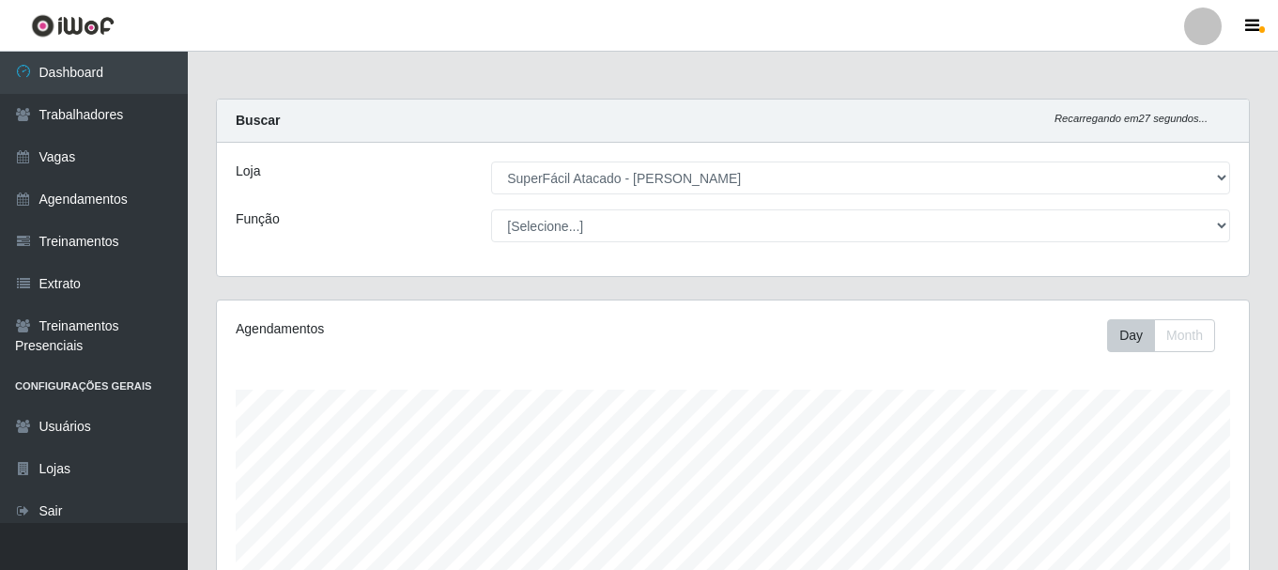
select select "399"
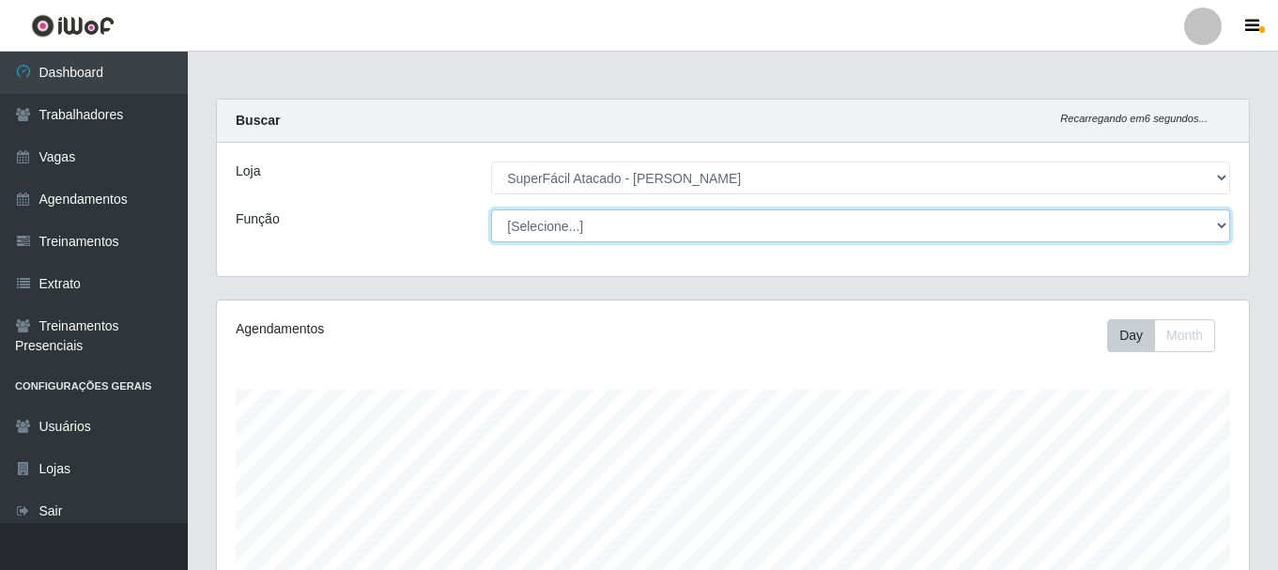
click at [746, 216] on select "[Selecione...] Embalador Embalador + Embalador ++ Operador de Caixa Operador de…" at bounding box center [860, 225] width 739 height 33
click at [491, 209] on select "[Selecione...] Embalador Embalador + Embalador ++ Operador de Caixa Operador de…" at bounding box center [860, 225] width 739 height 33
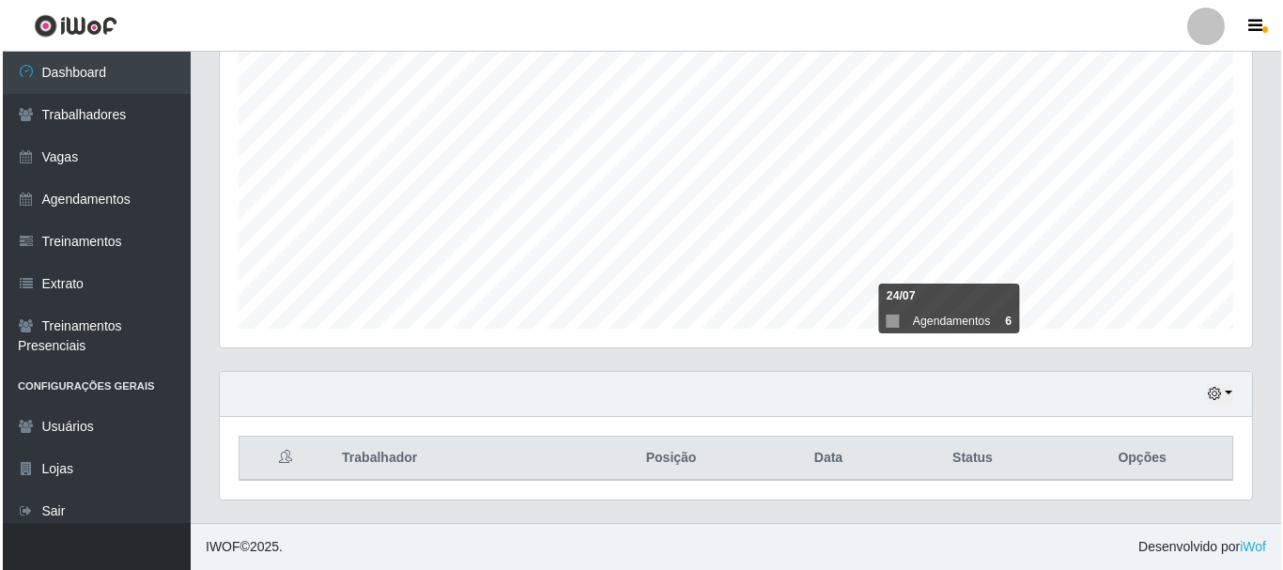
scroll to position [906, 0]
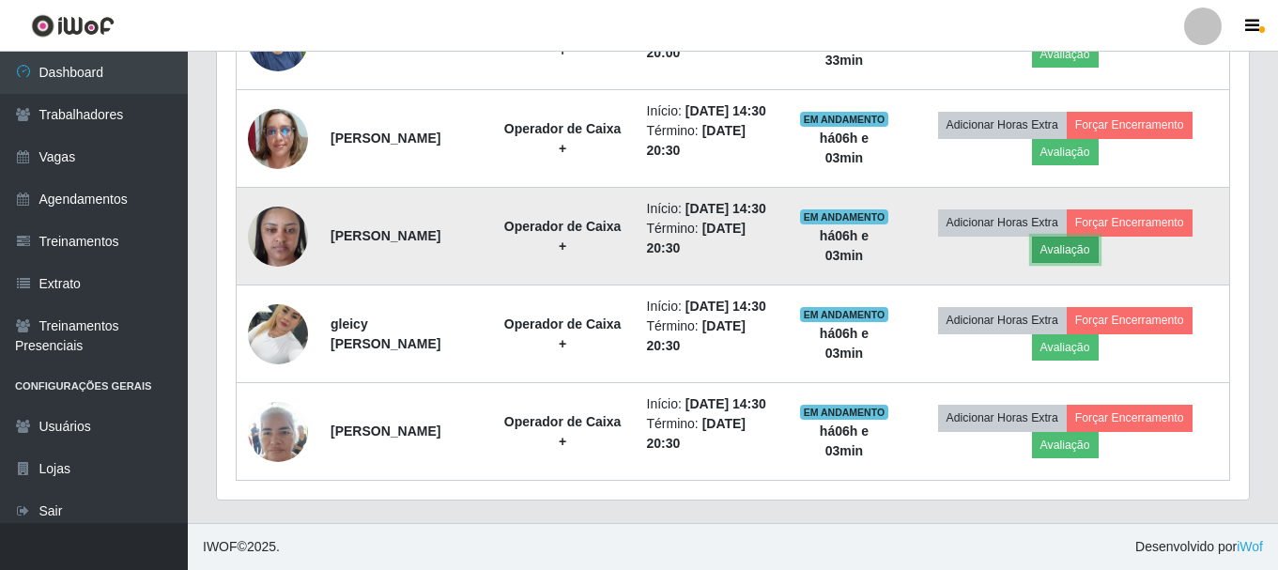
click at [1091, 237] on button "Avaliação" at bounding box center [1065, 250] width 67 height 26
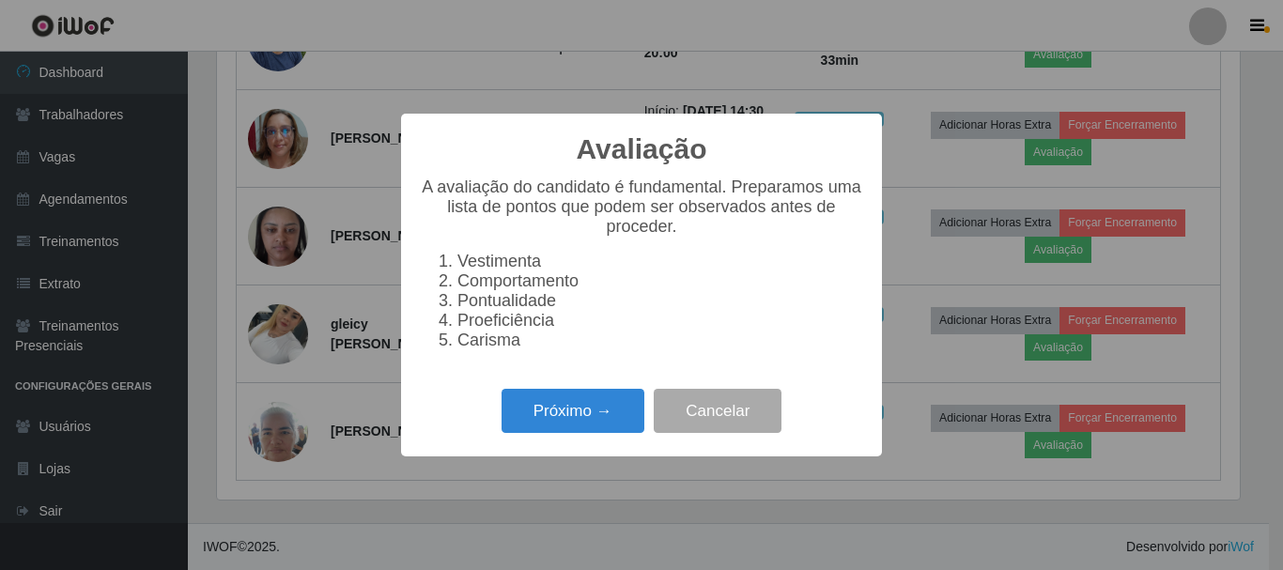
scroll to position [390, 1023]
click at [586, 422] on button "Próximo →" at bounding box center [572, 411] width 143 height 44
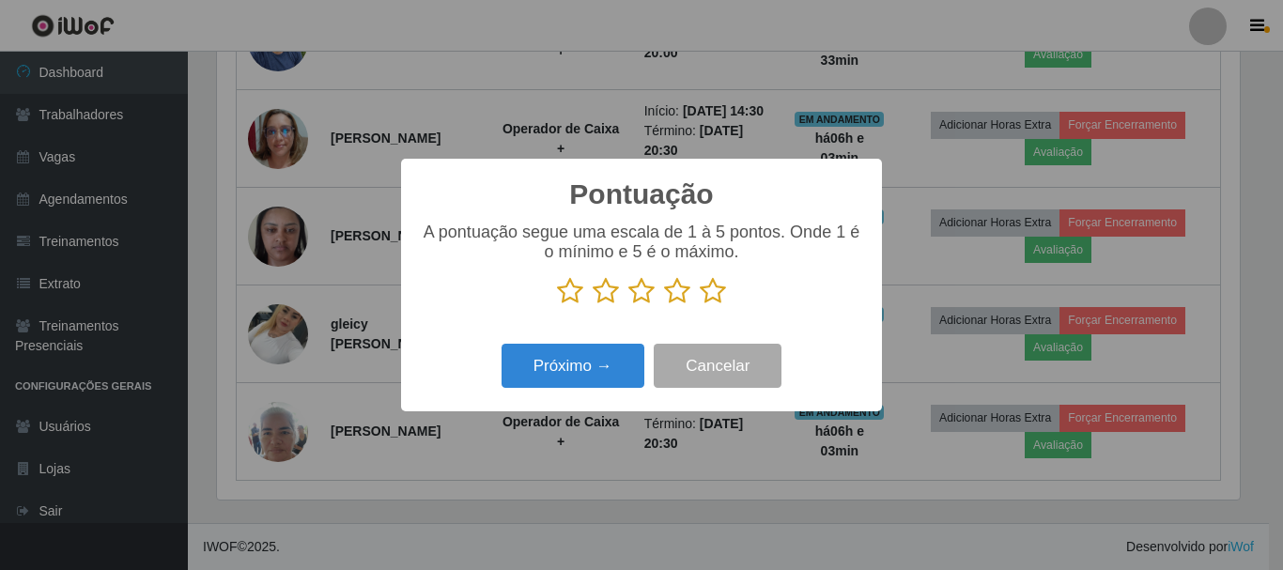
click at [714, 300] on icon at bounding box center [713, 291] width 26 height 28
click at [700, 305] on input "radio" at bounding box center [700, 305] width 0 height 0
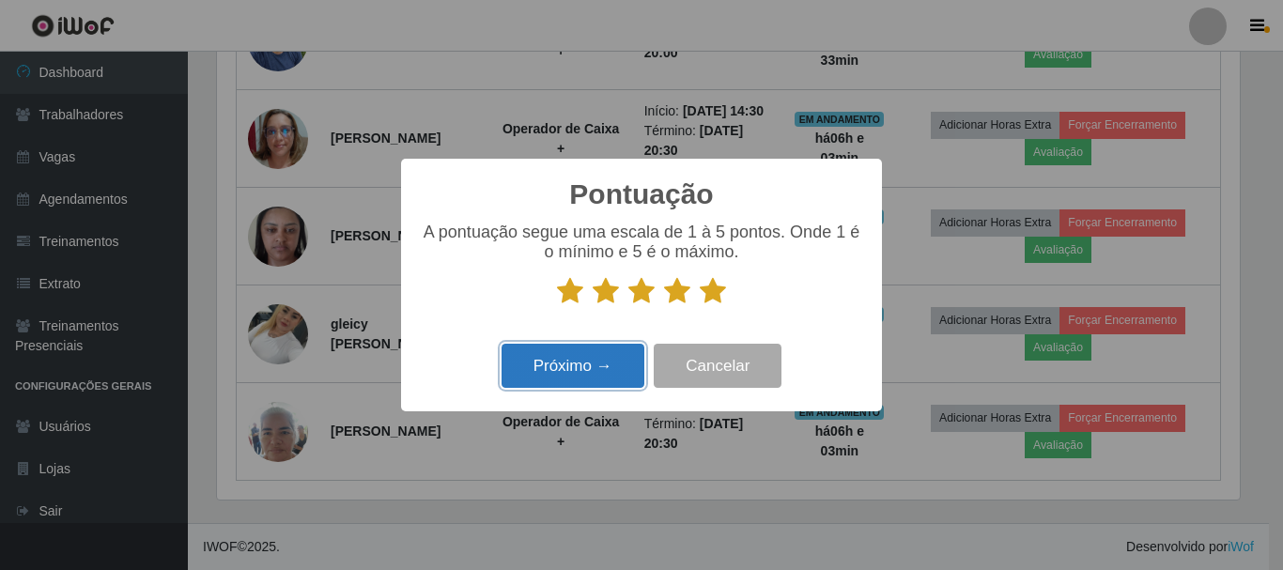
click at [617, 369] on button "Próximo →" at bounding box center [572, 366] width 143 height 44
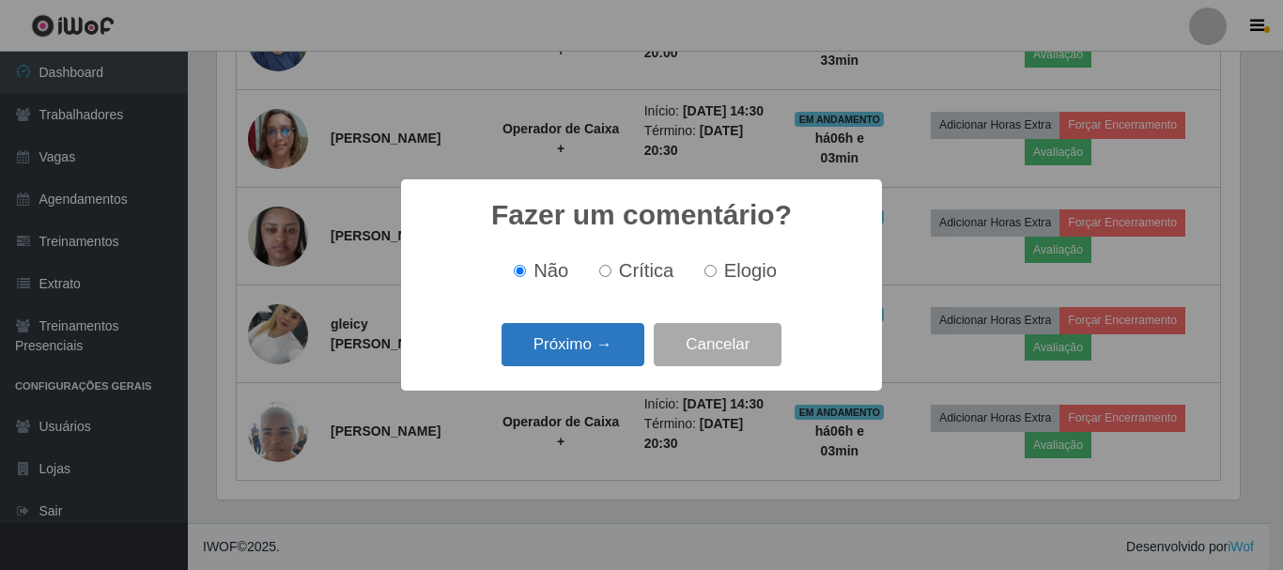
click at [618, 356] on button "Próximo →" at bounding box center [572, 345] width 143 height 44
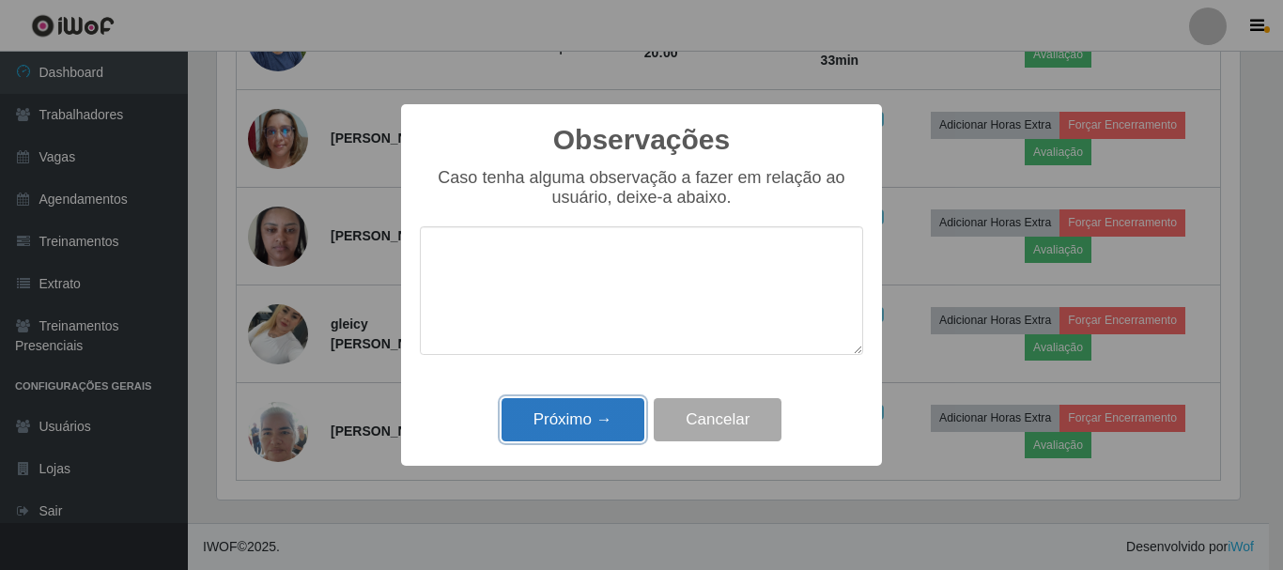
click at [580, 415] on button "Próximo →" at bounding box center [572, 420] width 143 height 44
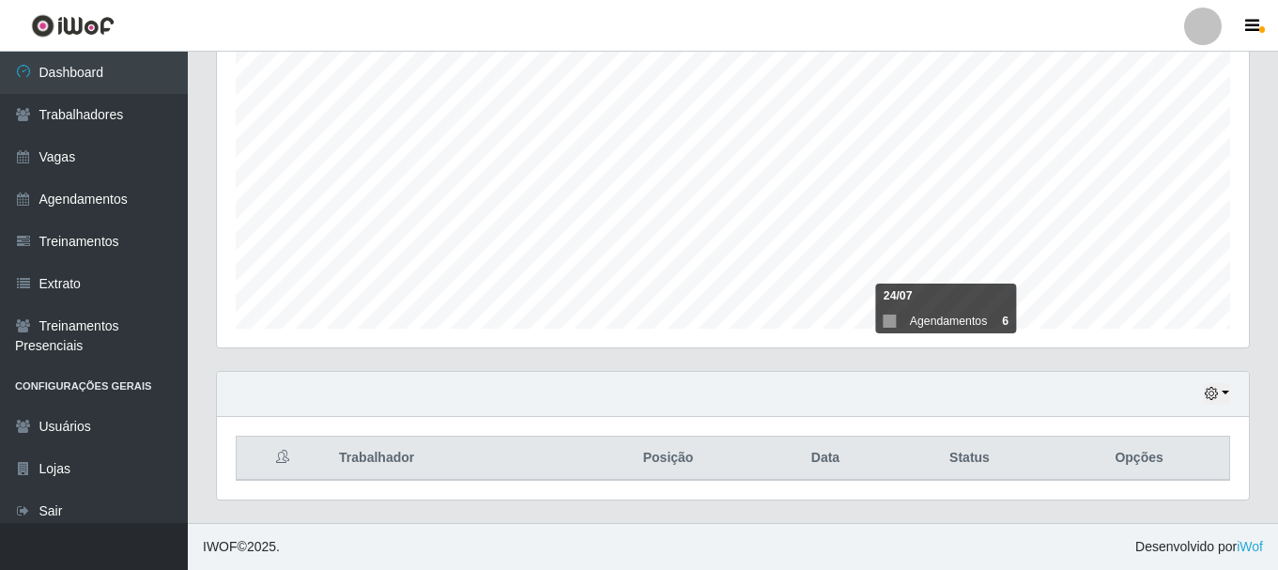
scroll to position [0, 0]
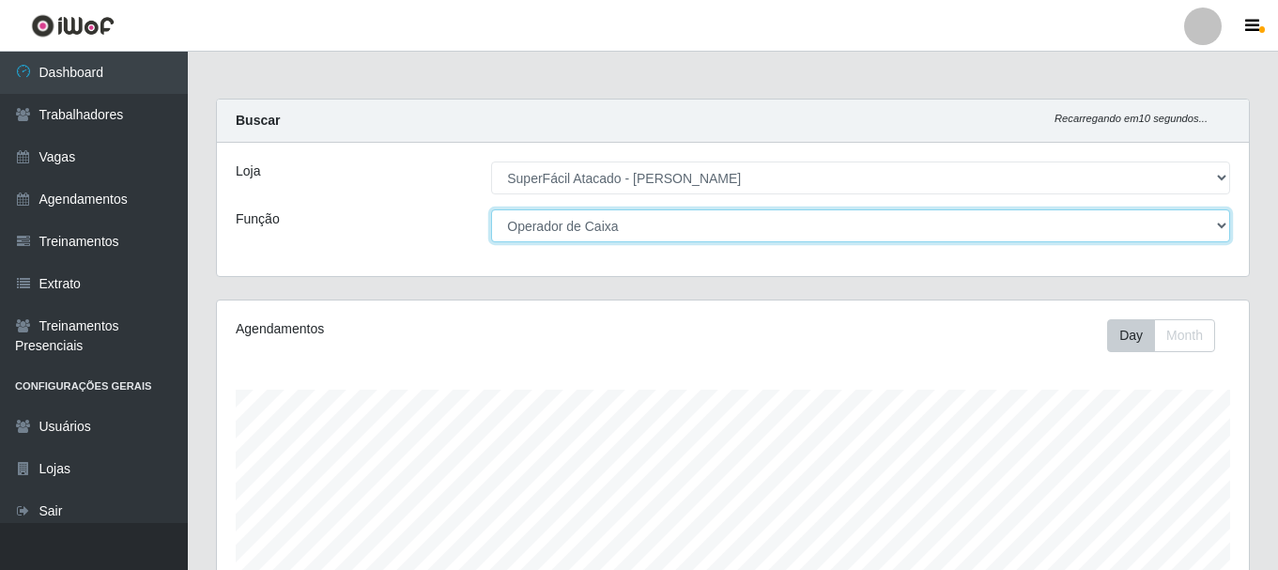
click at [873, 230] on select "[Selecione...] Embalador Embalador + Embalador ++ Operador de Caixa Operador de…" at bounding box center [860, 225] width 739 height 33
select select "72"
click at [491, 209] on select "[Selecione...] Embalador Embalador + Embalador ++ Operador de Caixa Operador de…" at bounding box center [860, 225] width 739 height 33
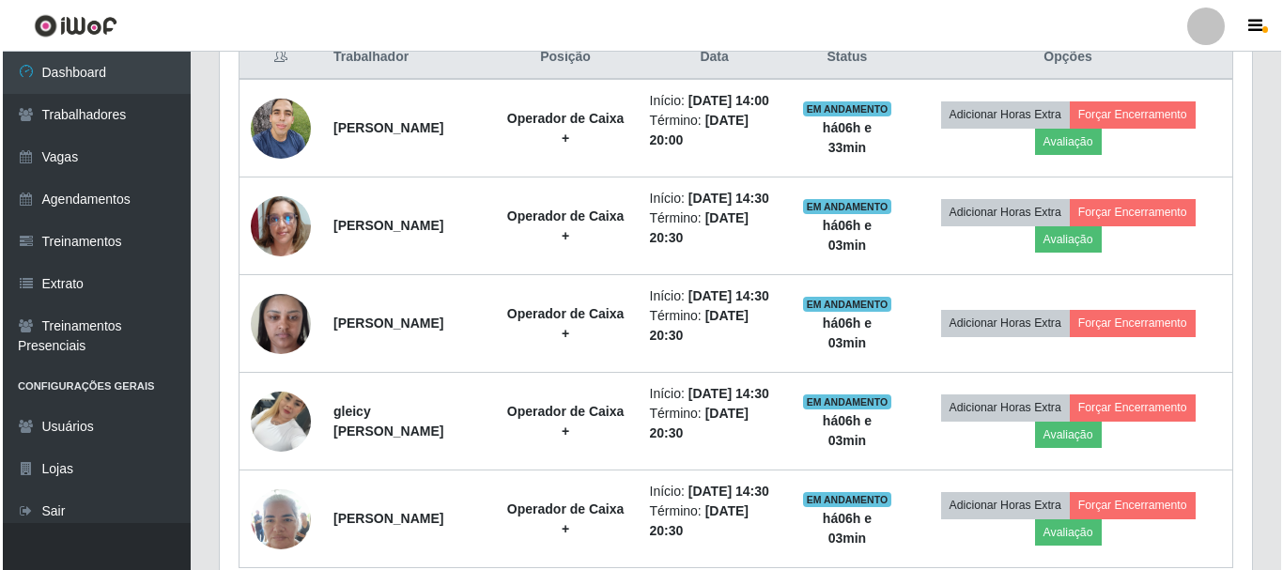
scroll to position [742, 0]
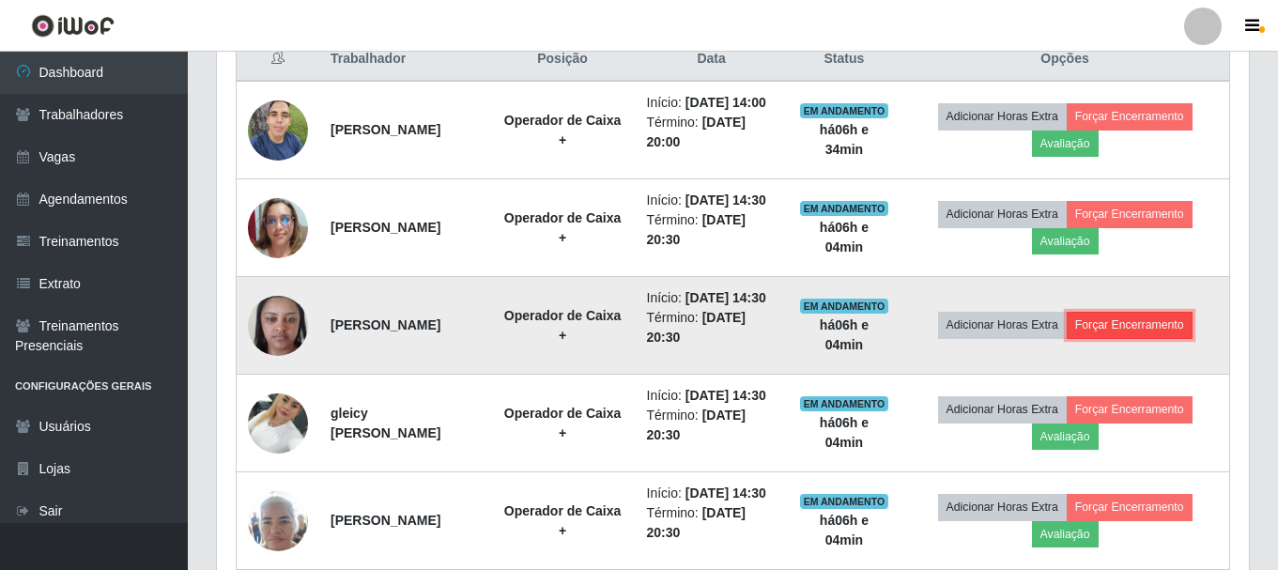
click at [1163, 338] on button "Forçar Encerramento" at bounding box center [1130, 325] width 126 height 26
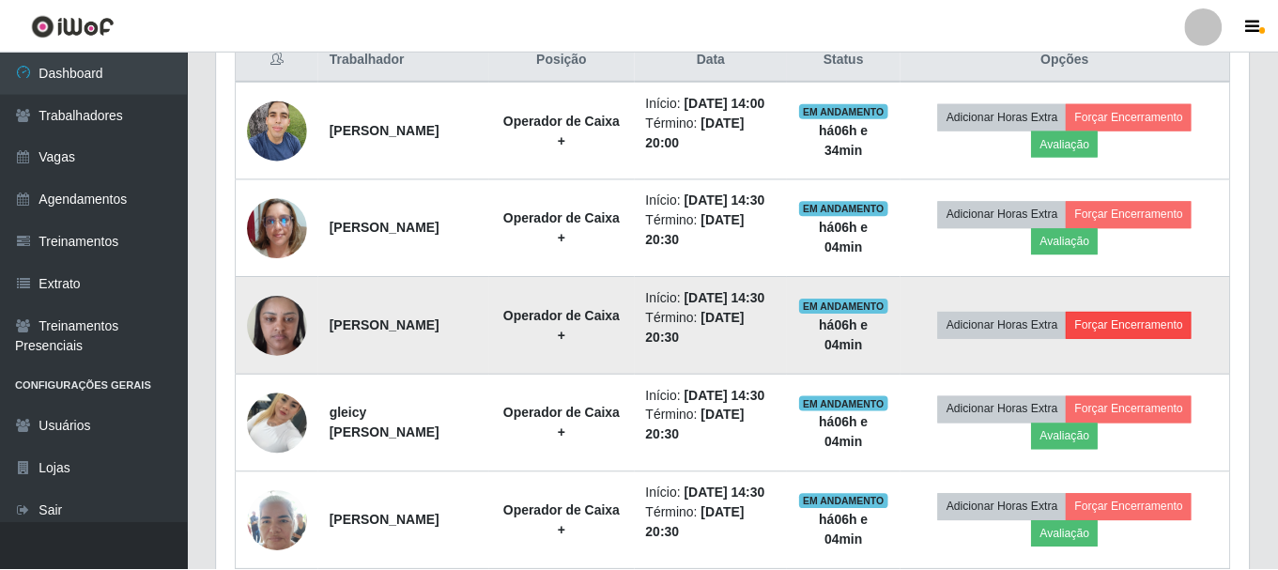
scroll to position [390, 1023]
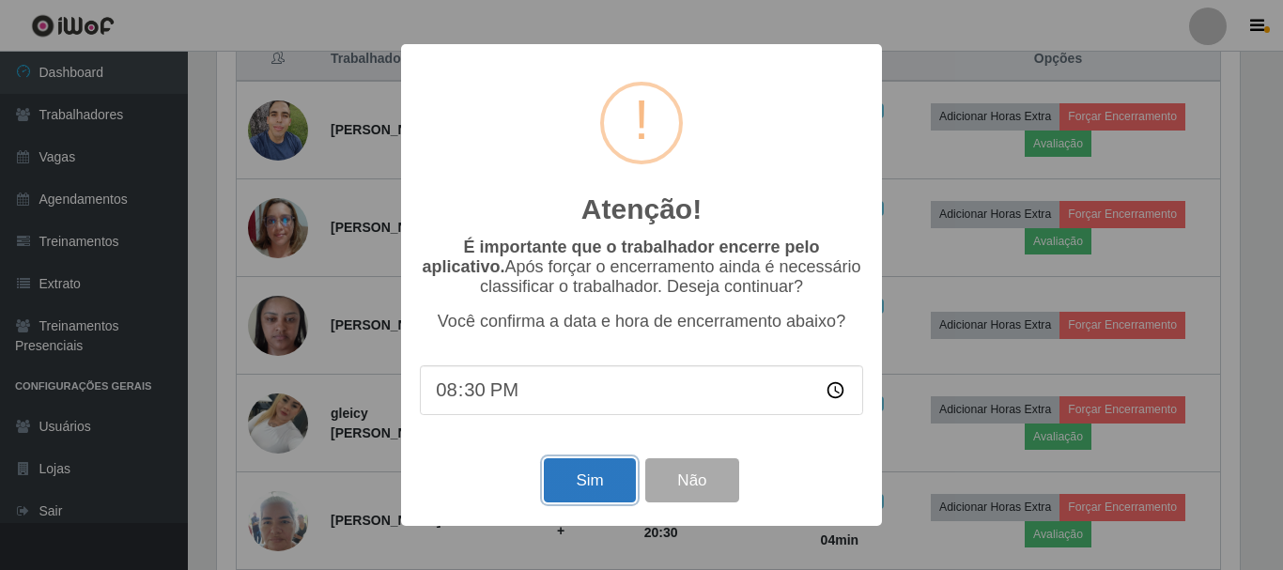
click at [591, 475] on button "Sim" at bounding box center [589, 480] width 91 height 44
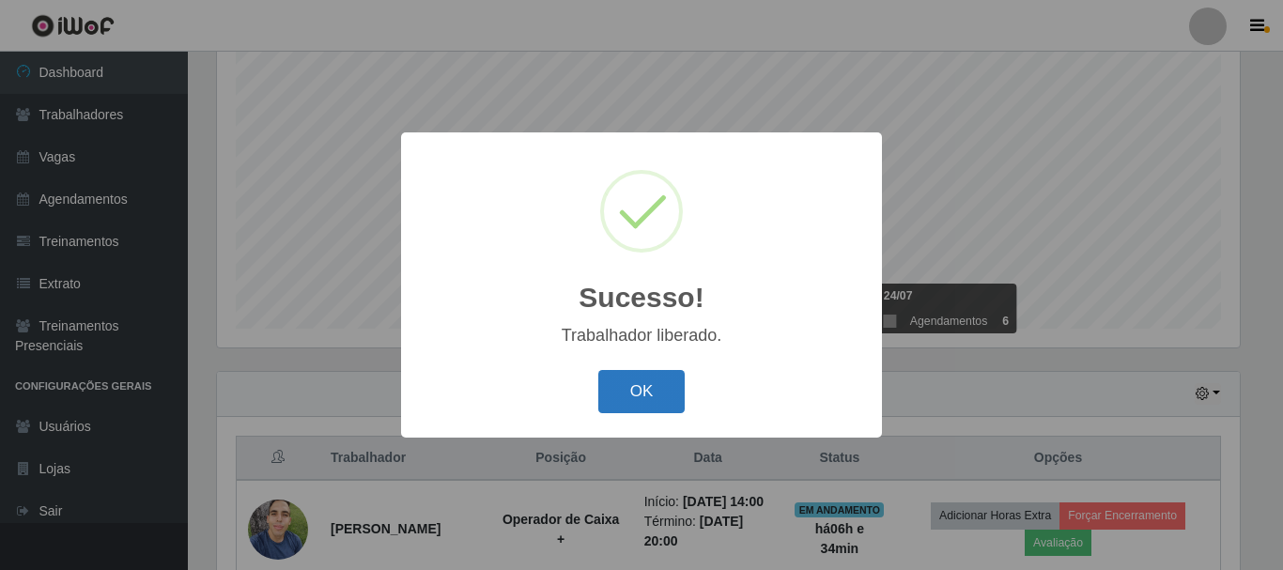
click at [616, 383] on button "OK" at bounding box center [641, 392] width 87 height 44
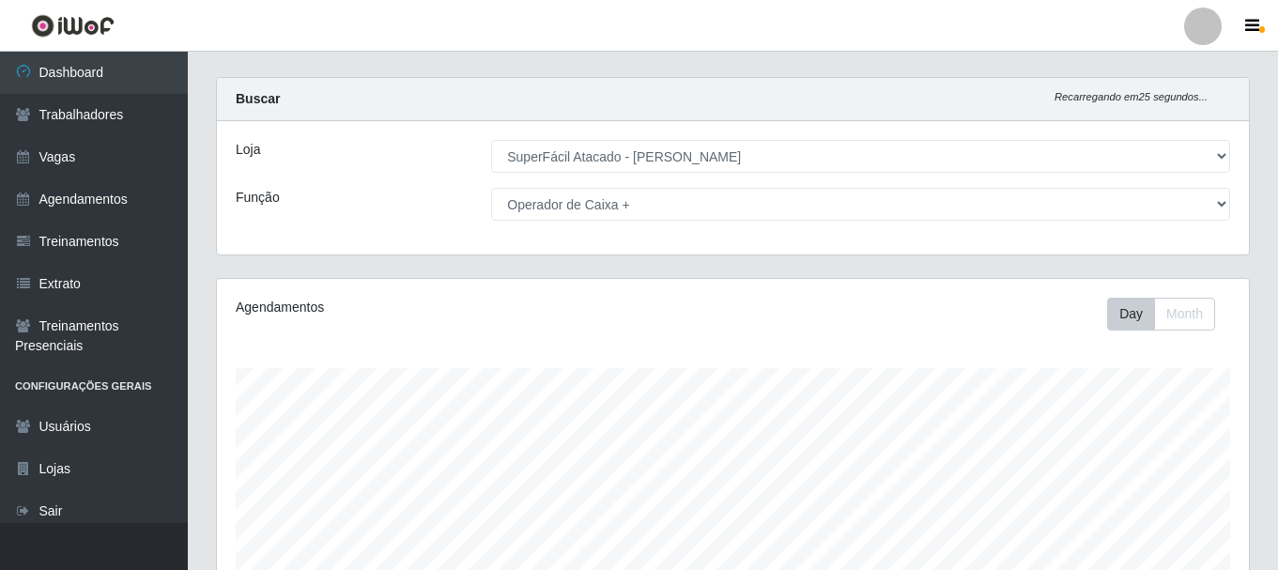
scroll to position [0, 0]
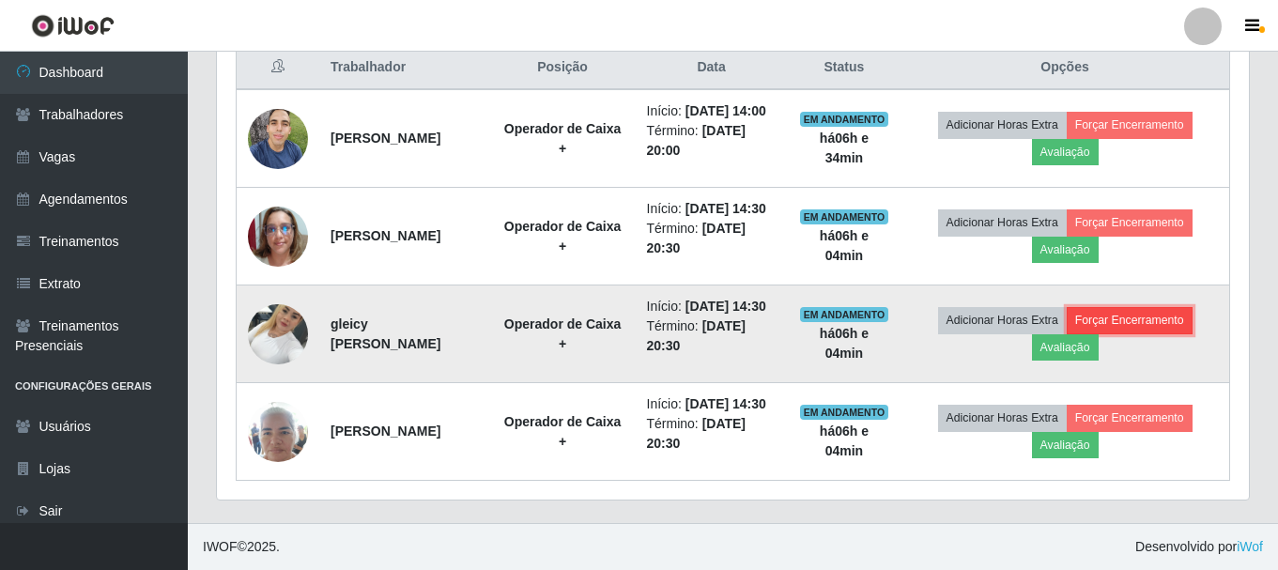
click at [1162, 333] on button "Forçar Encerramento" at bounding box center [1130, 320] width 126 height 26
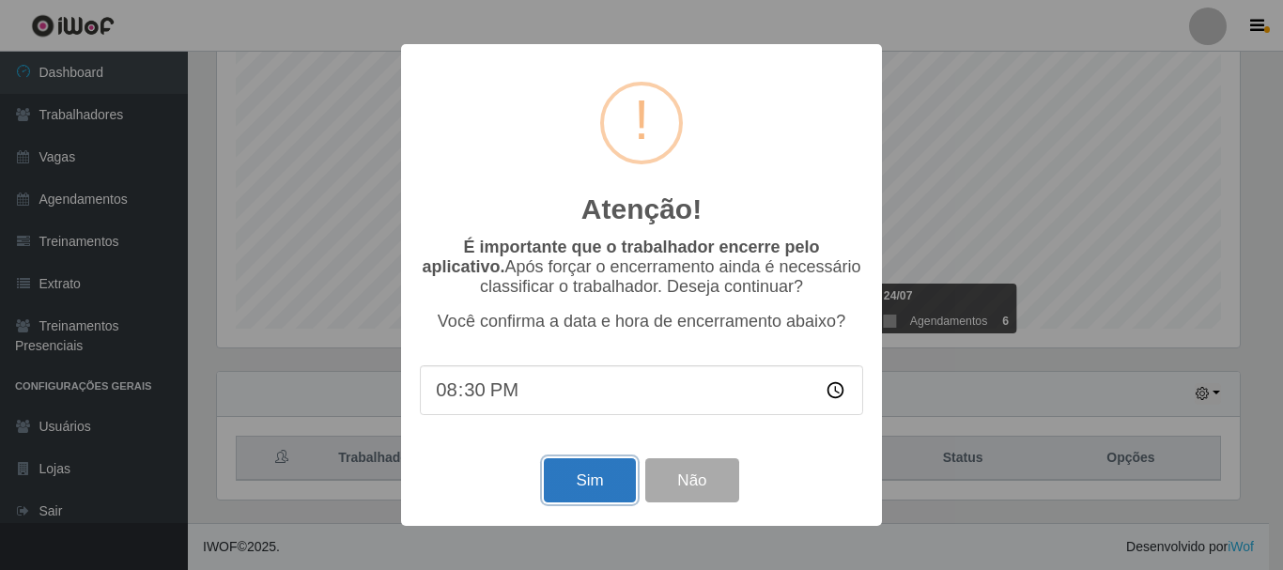
click at [606, 485] on button "Sim" at bounding box center [589, 480] width 91 height 44
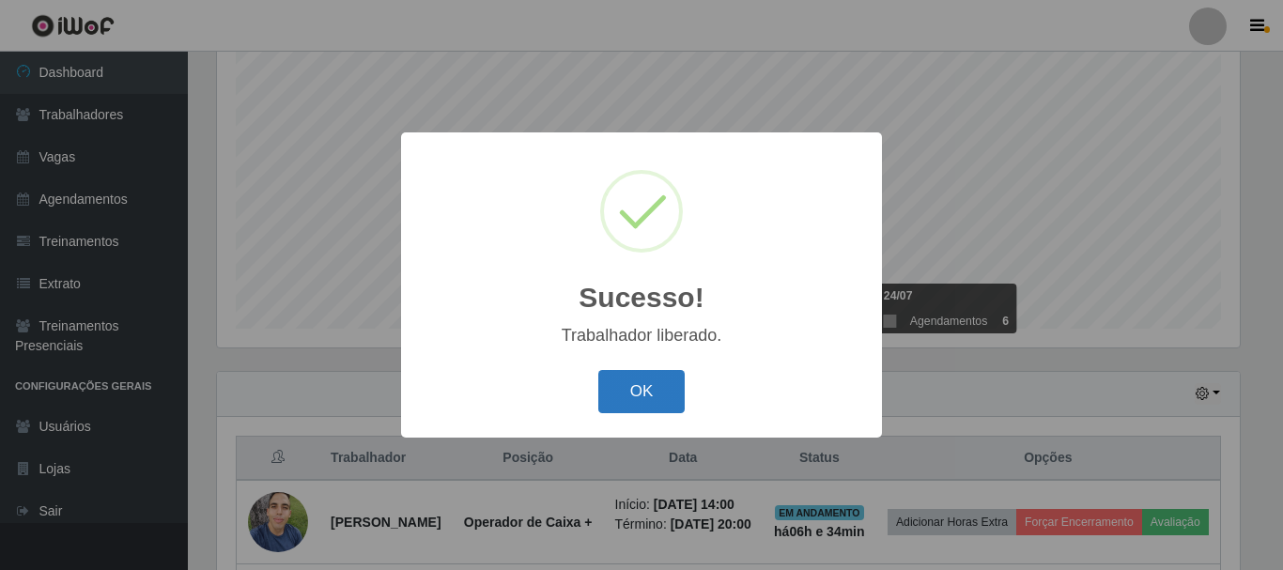
click at [649, 395] on button "OK" at bounding box center [641, 392] width 87 height 44
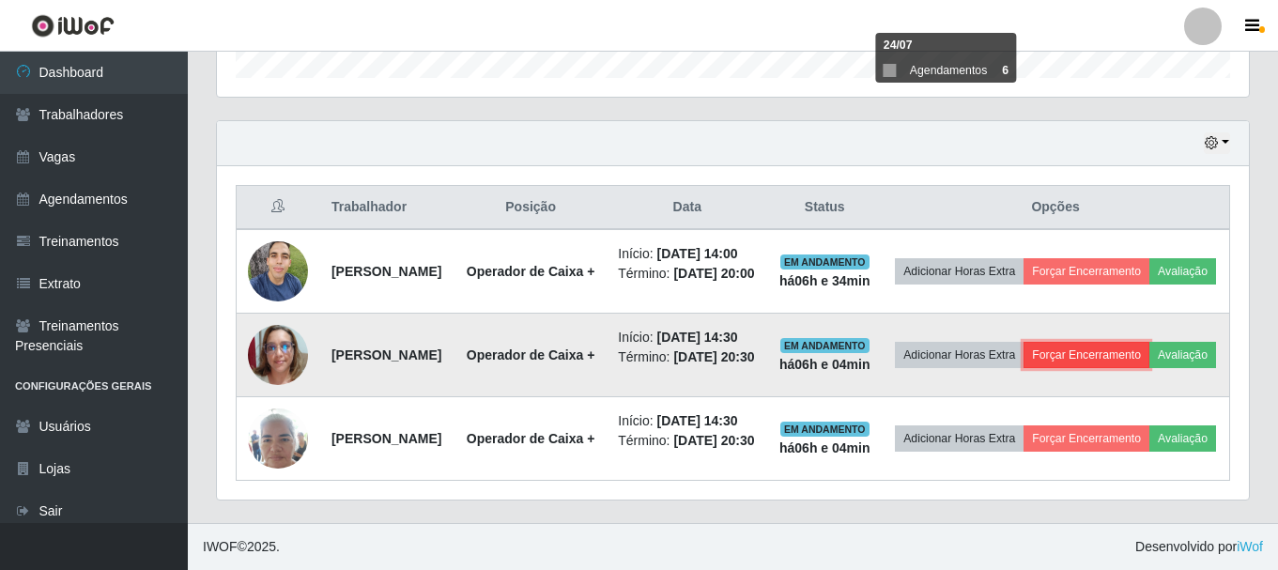
click at [1121, 342] on button "Forçar Encerramento" at bounding box center [1086, 355] width 126 height 26
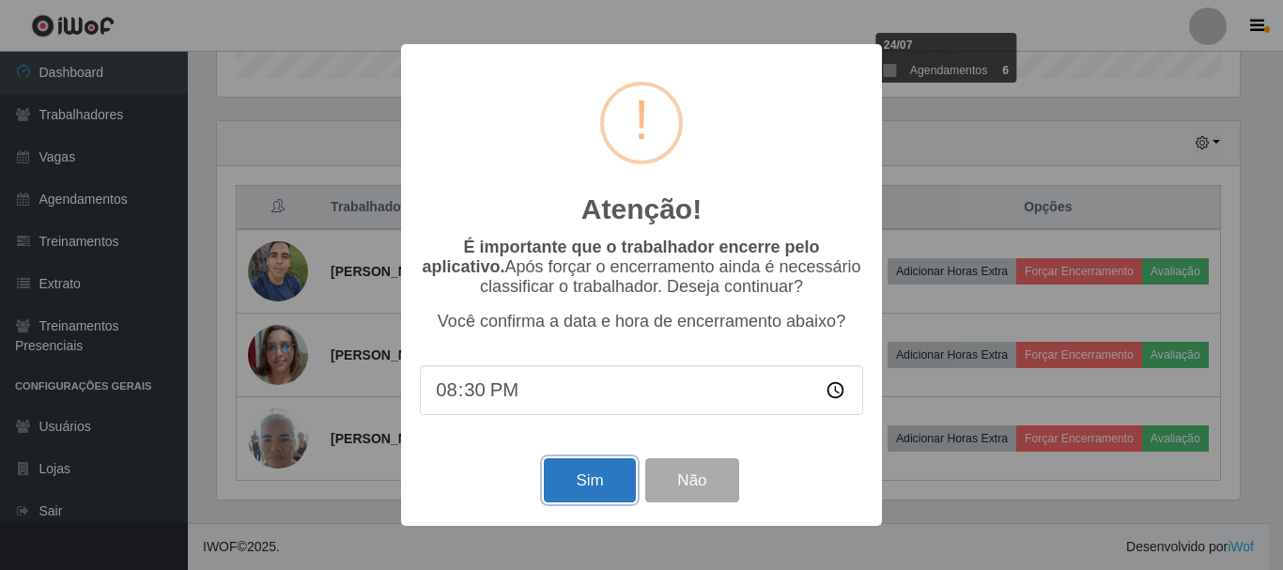
click at [601, 492] on button "Sim" at bounding box center [589, 480] width 91 height 44
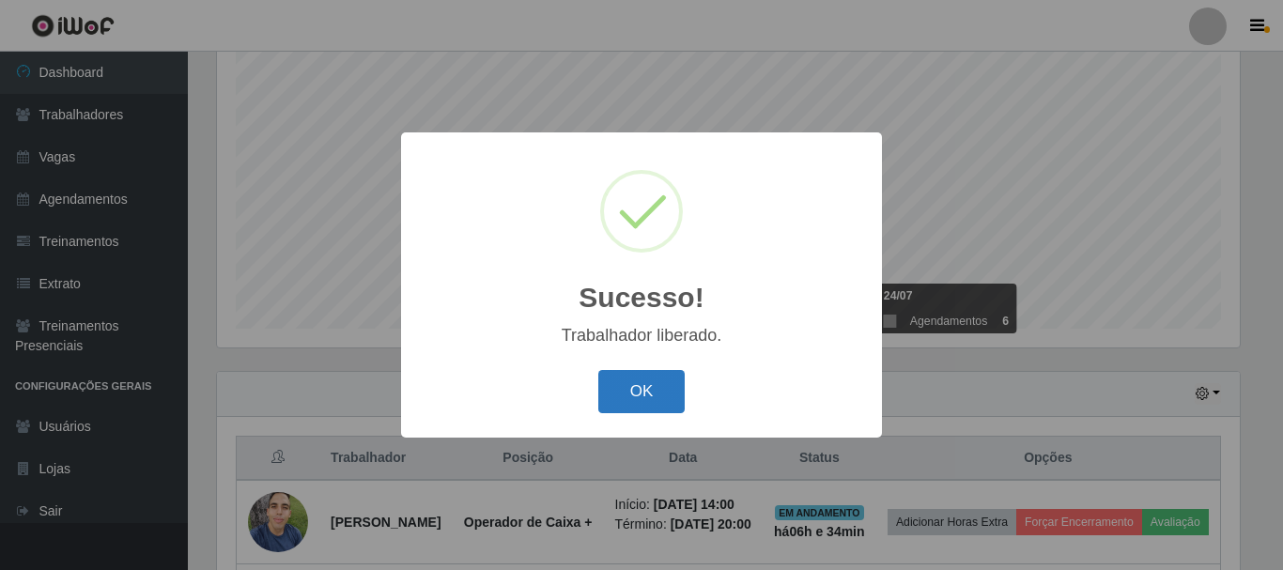
click at [641, 387] on button "OK" at bounding box center [641, 392] width 87 height 44
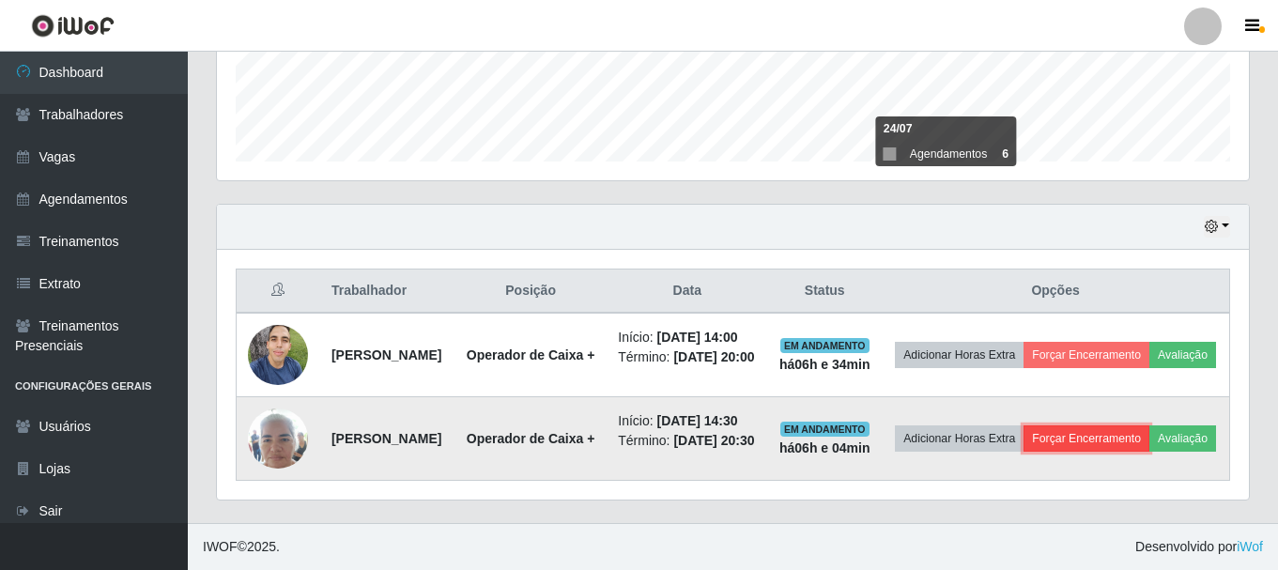
click at [1113, 425] on button "Forçar Encerramento" at bounding box center [1086, 438] width 126 height 26
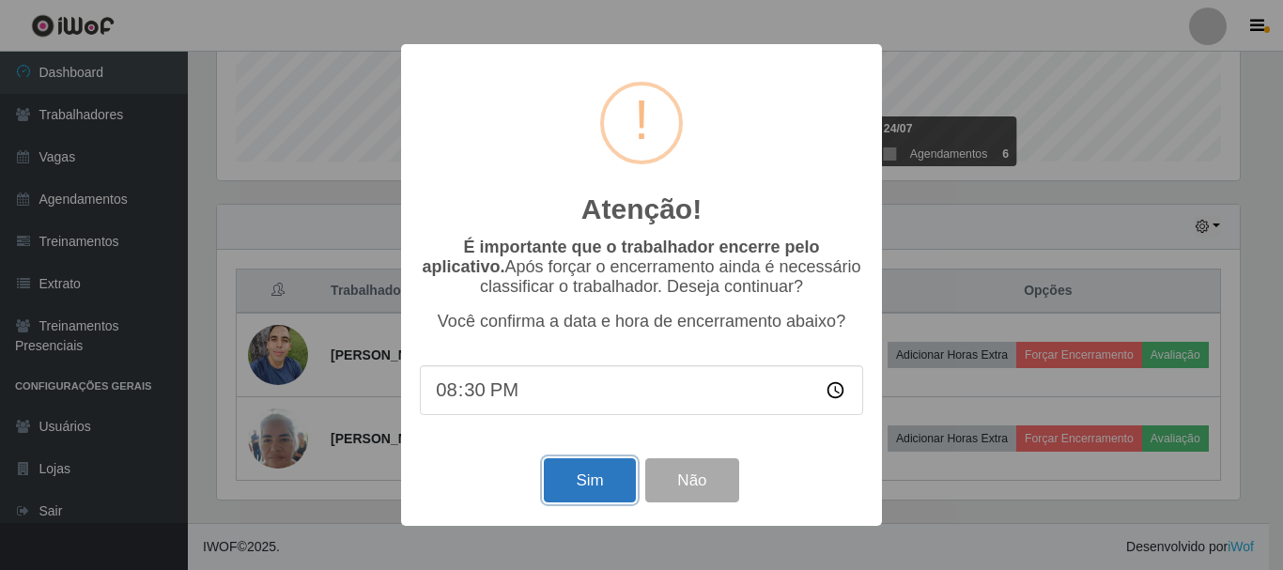
click at [603, 484] on button "Sim" at bounding box center [589, 480] width 91 height 44
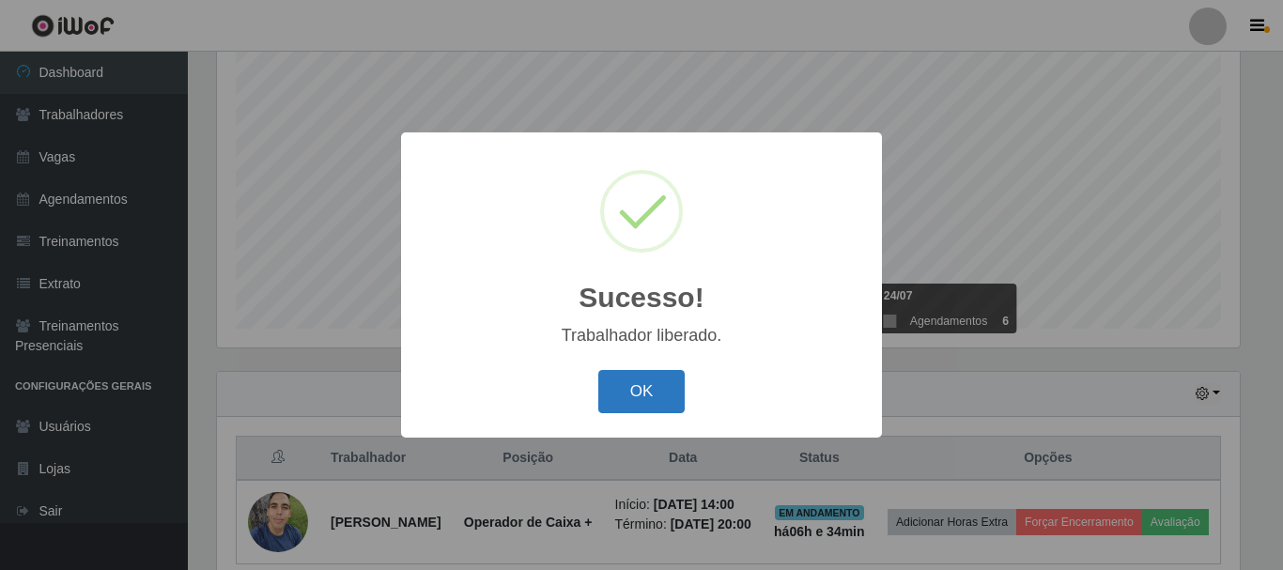
click at [623, 388] on button "OK" at bounding box center [641, 392] width 87 height 44
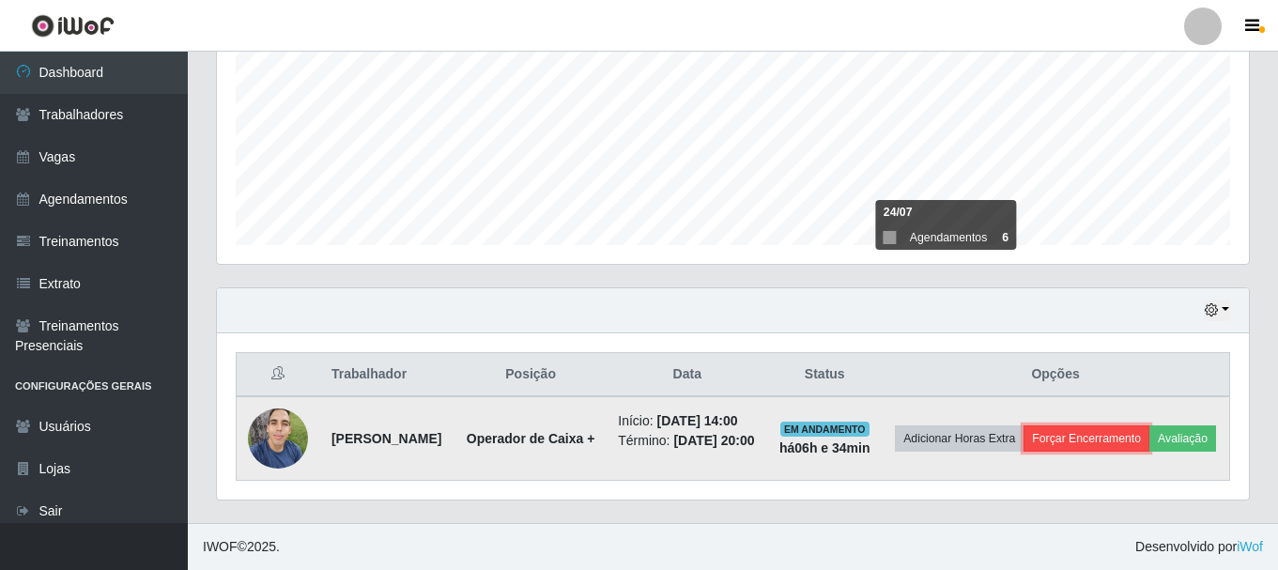
click at [1149, 425] on button "Forçar Encerramento" at bounding box center [1086, 438] width 126 height 26
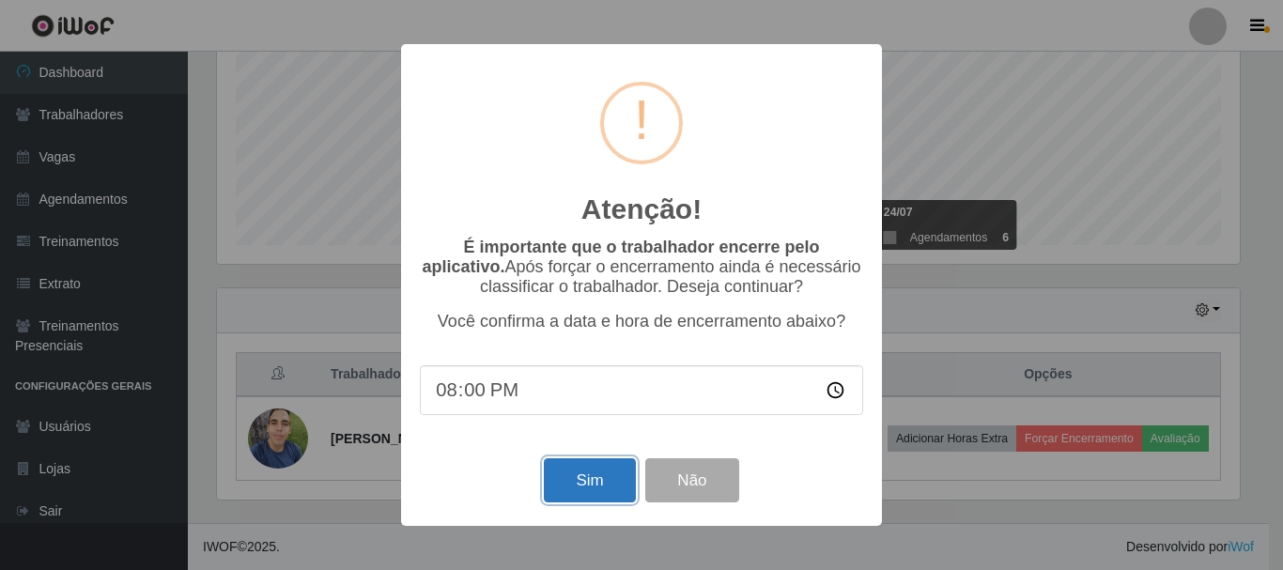
click at [603, 489] on button "Sim" at bounding box center [589, 480] width 91 height 44
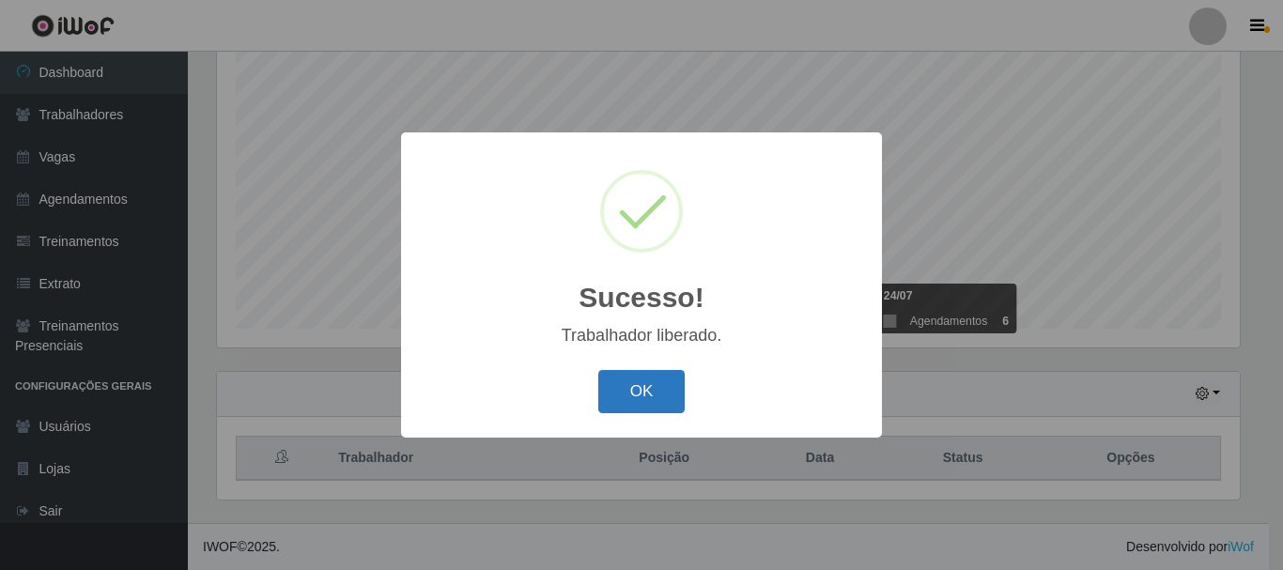
click at [654, 389] on button "OK" at bounding box center [641, 392] width 87 height 44
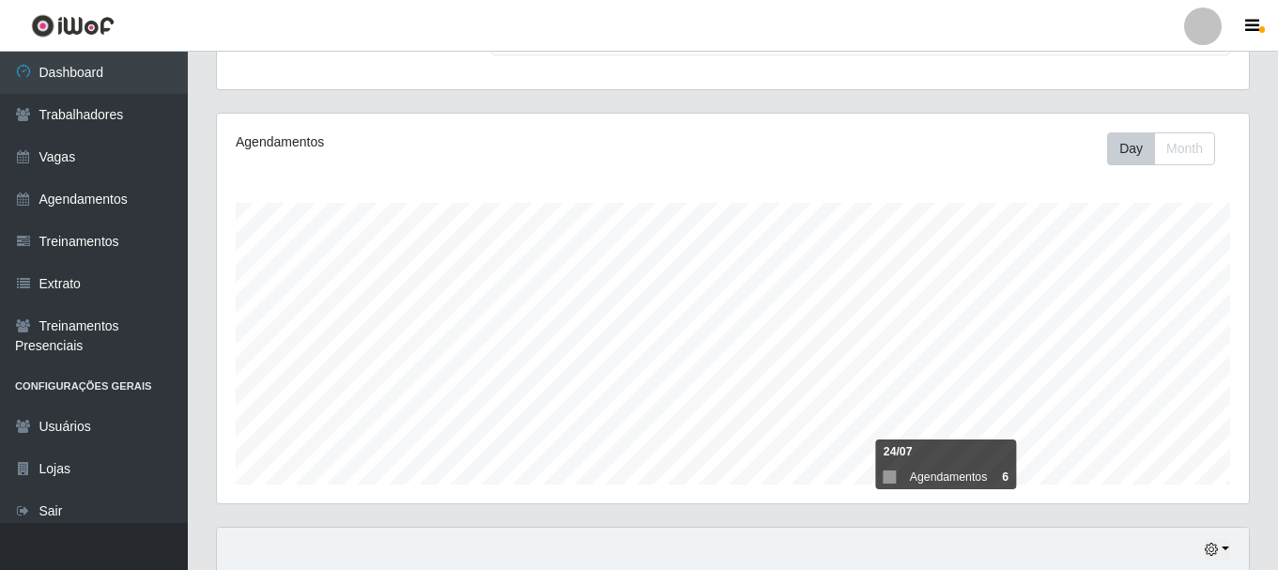
scroll to position [155, 0]
